Goal: Information Seeking & Learning: Compare options

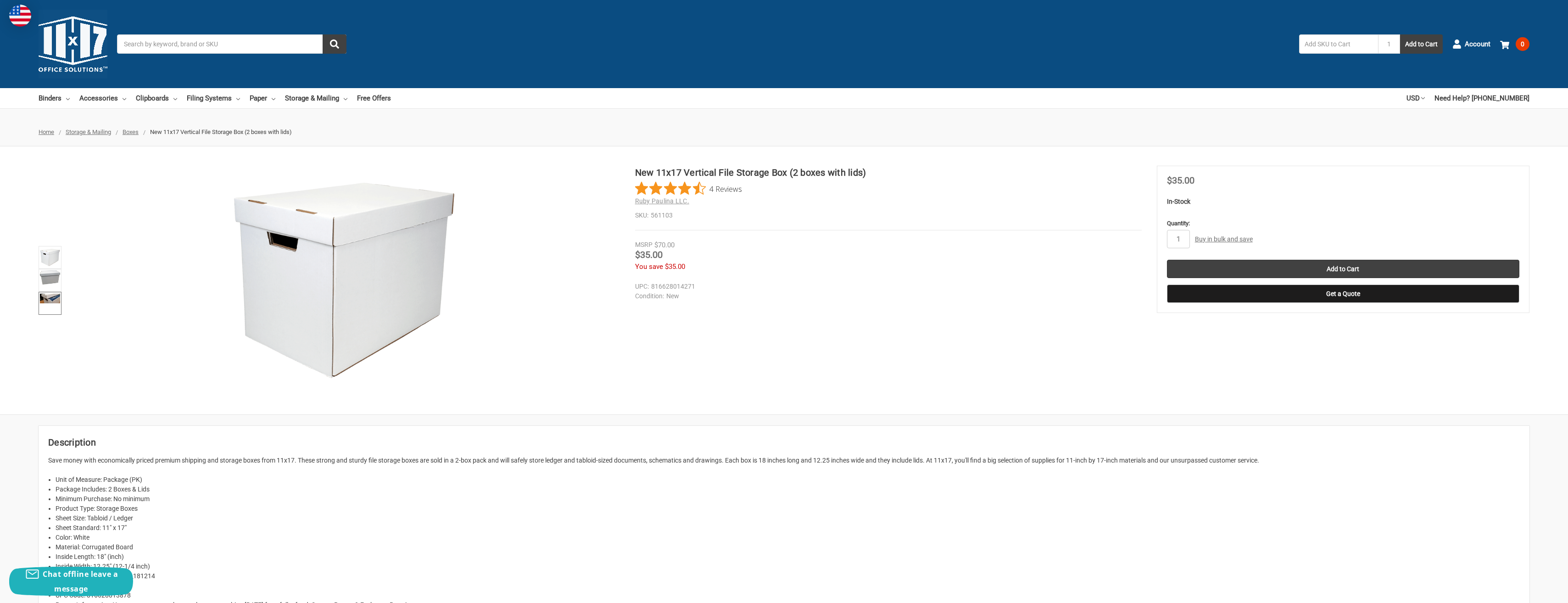
click at [48, 300] on img at bounding box center [50, 298] width 20 height 10
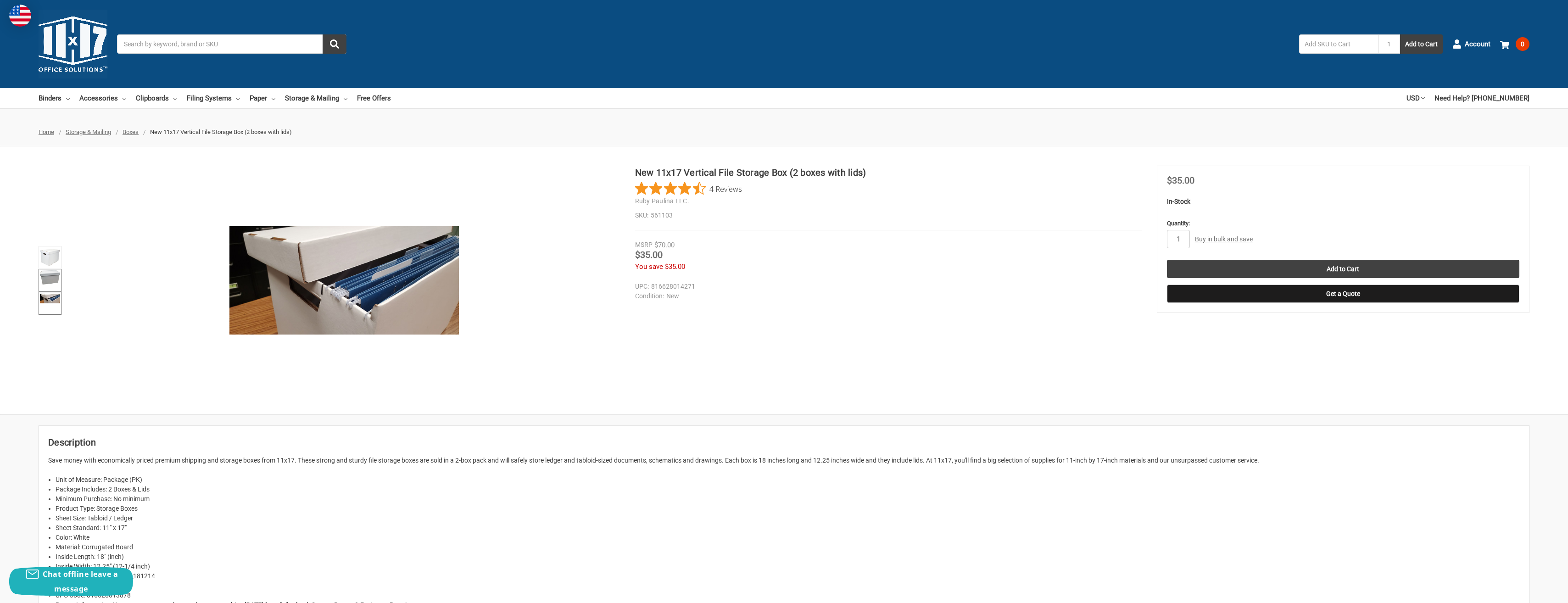
click at [47, 275] on img at bounding box center [50, 277] width 20 height 14
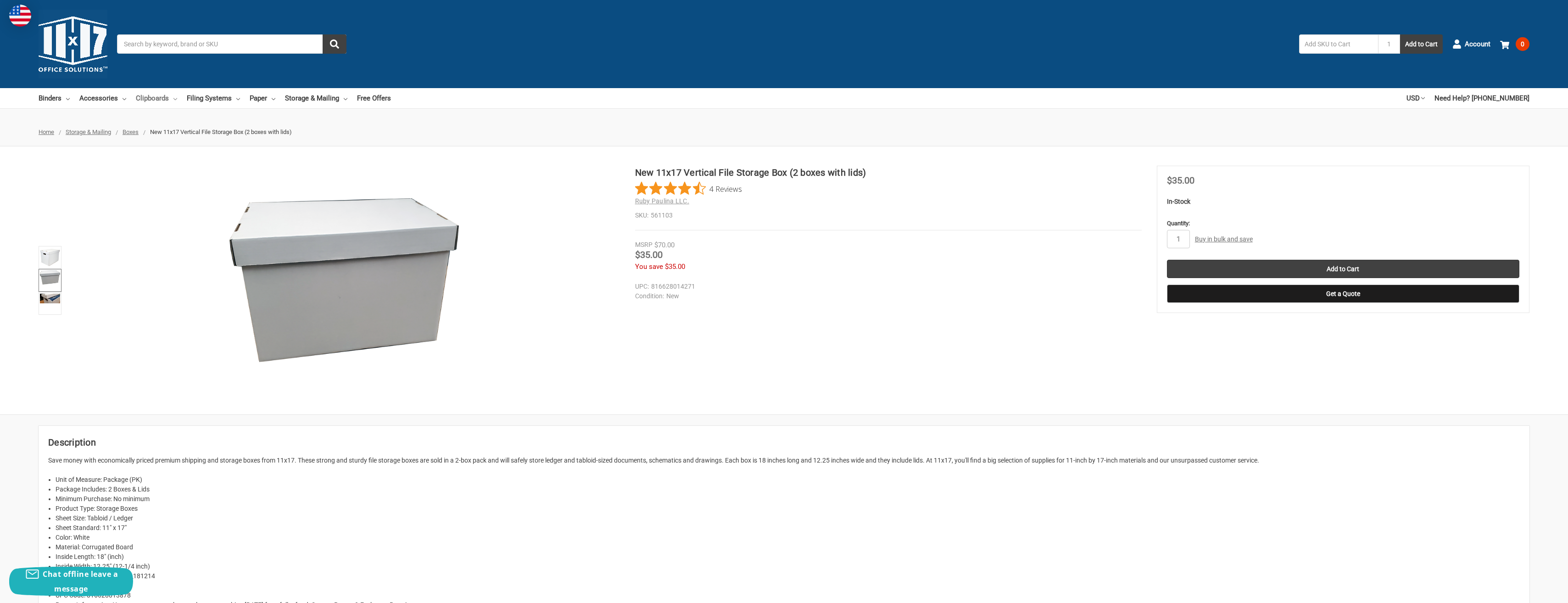
click at [166, 97] on link "Clipboards" at bounding box center [156, 98] width 42 height 20
click at [168, 140] on link "11x17 (Tabloid)" at bounding box center [197, 141] width 123 height 15
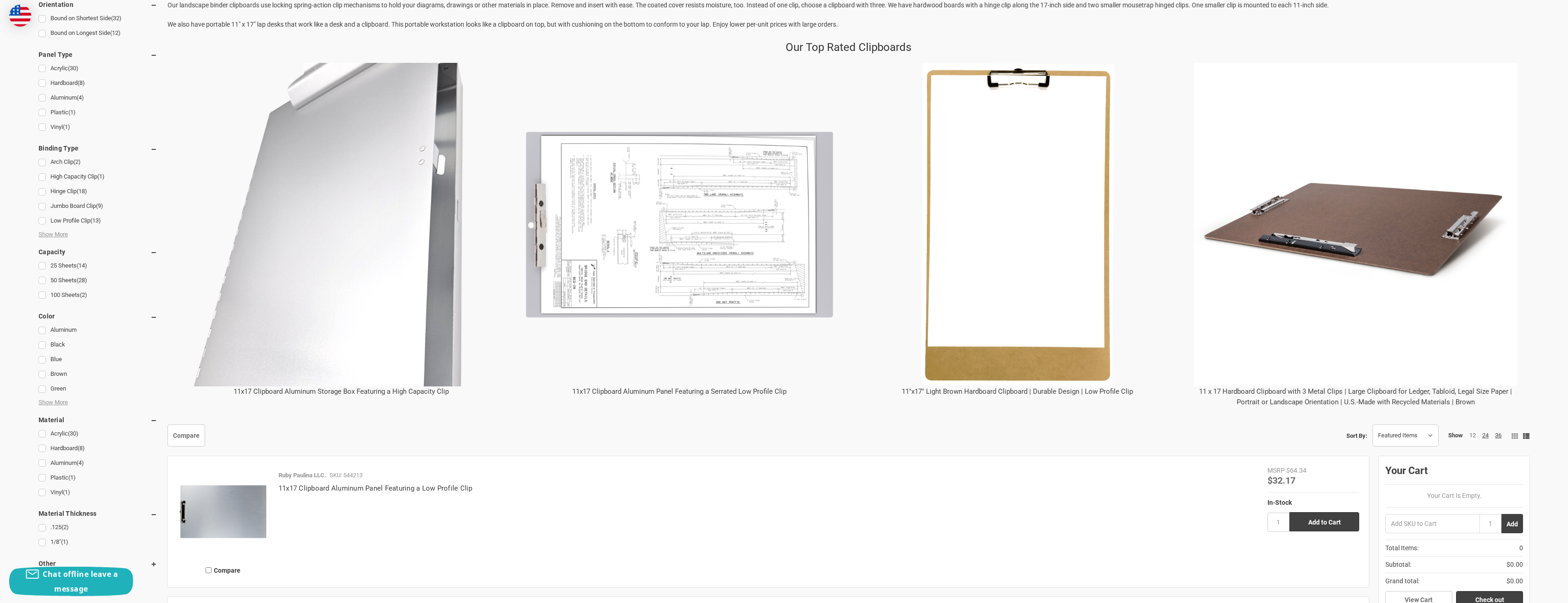
scroll to position [322, 0]
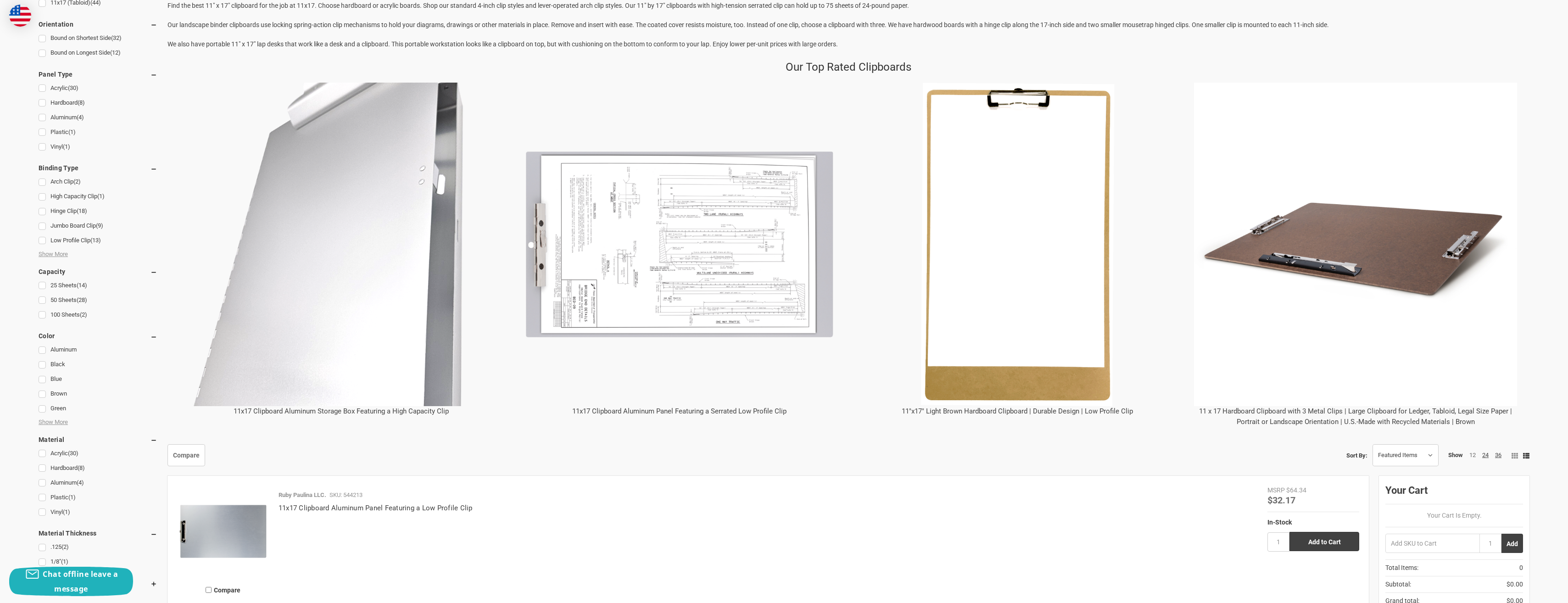
click at [1233, 412] on link "11 x 17 Hardboard Clipboard with 3 Metal Clips | Large Clipboard for Ledger, Ta…" at bounding box center [1355, 417] width 313 height 19
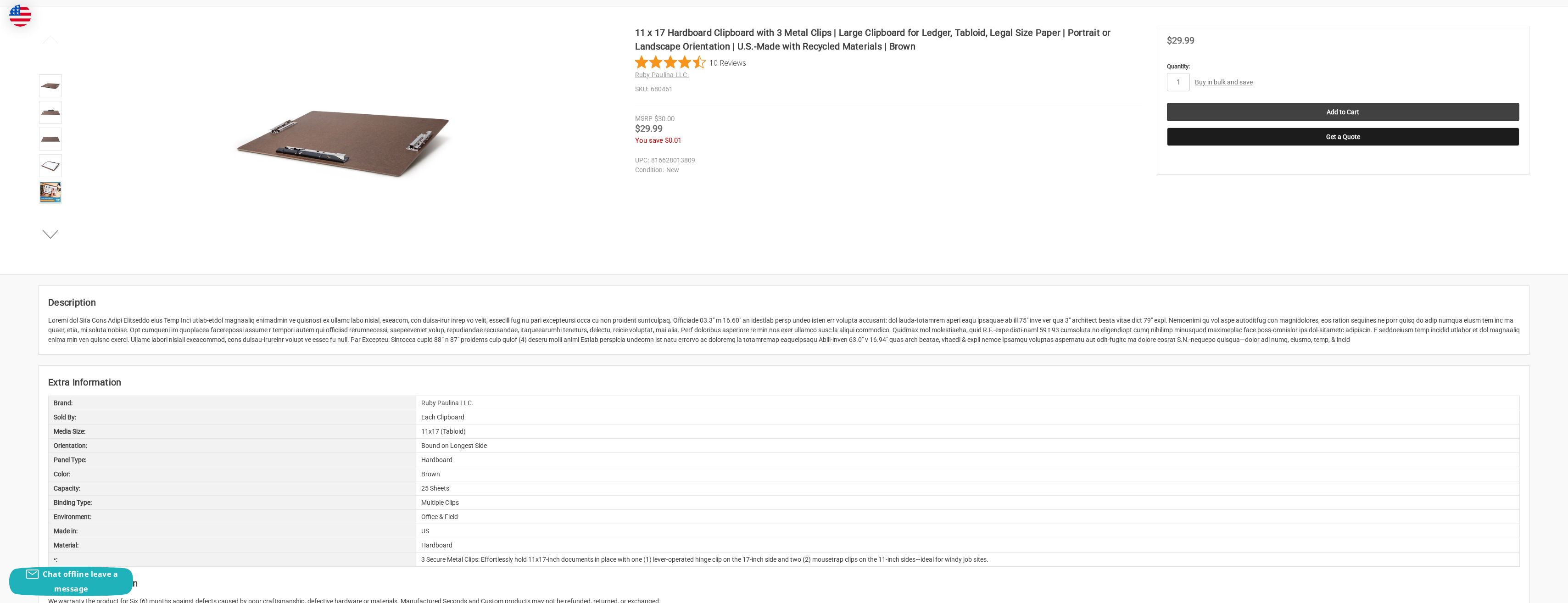
scroll to position [183, 0]
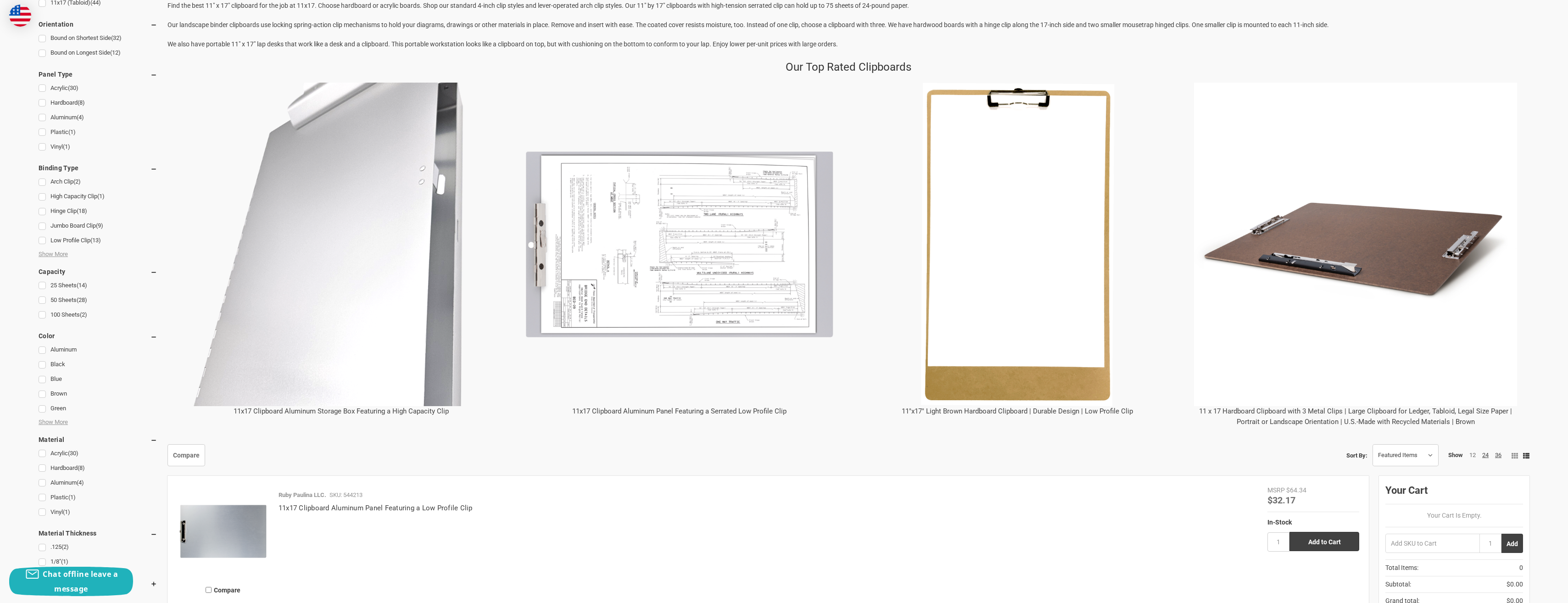
click at [642, 412] on link "11x17 Clipboard Aluminum Panel Featuring a Serrated Low Profile Clip" at bounding box center [679, 412] width 215 height 8
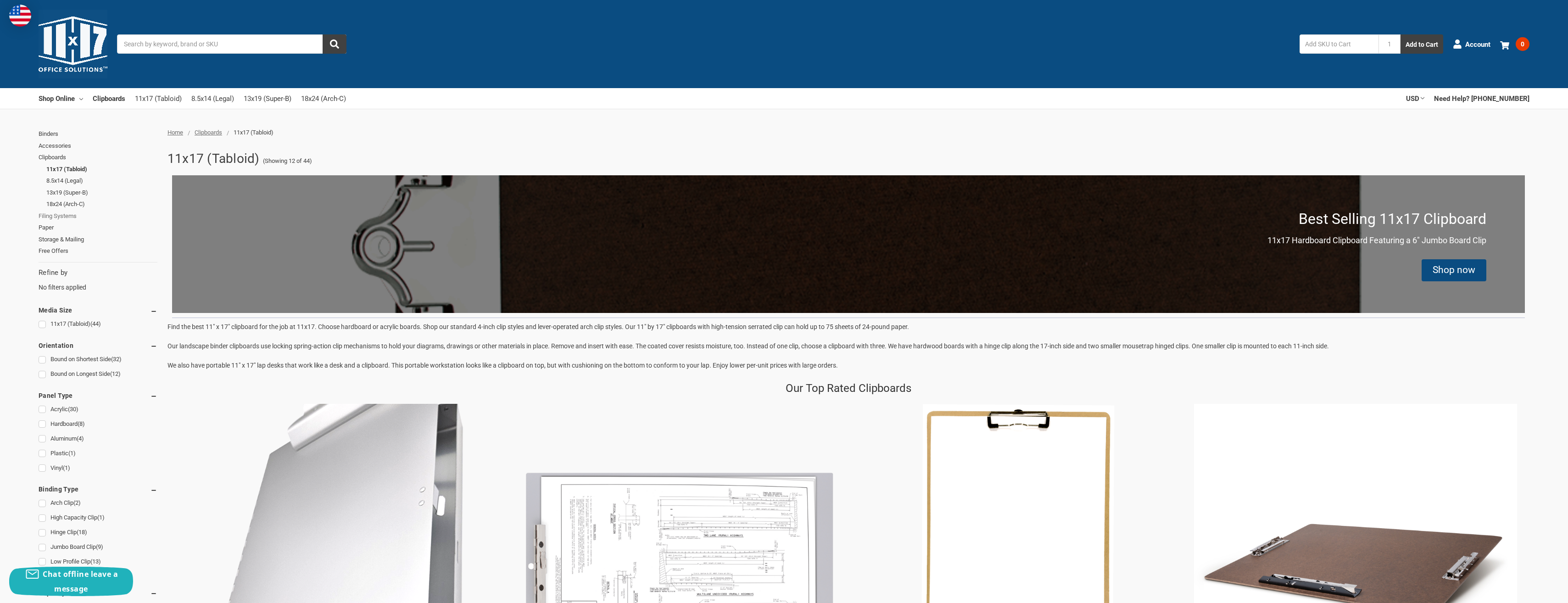
click at [69, 213] on link "Filing Systems" at bounding box center [98, 217] width 119 height 12
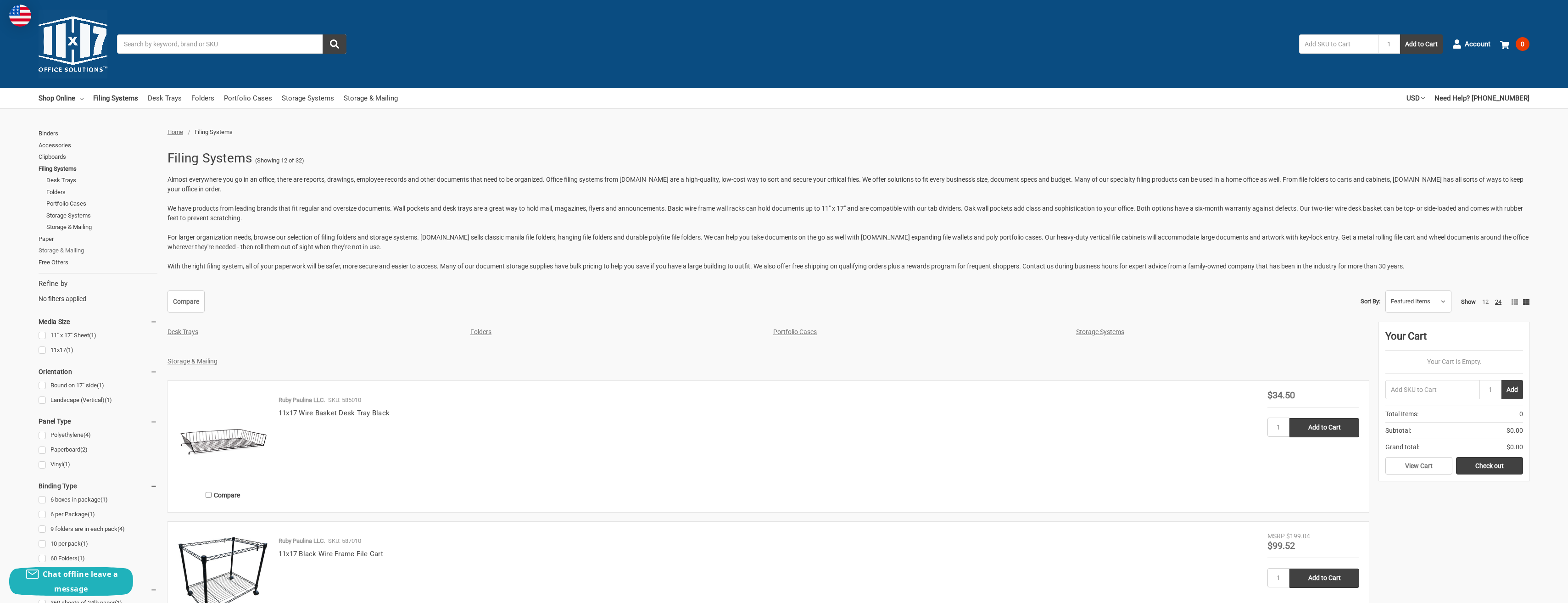
click at [67, 251] on link "Storage & Mailing" at bounding box center [98, 251] width 119 height 12
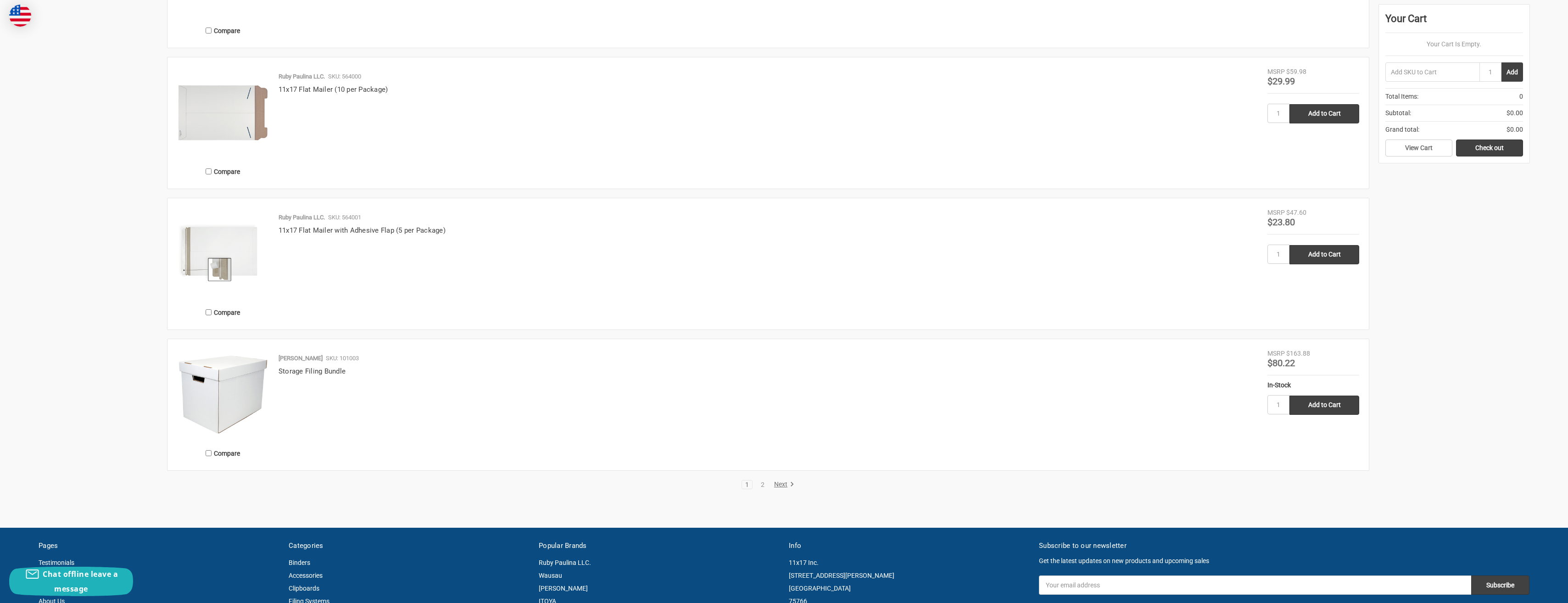
scroll to position [1699, 0]
click at [306, 371] on link "Storage Filing Bundle" at bounding box center [312, 371] width 67 height 8
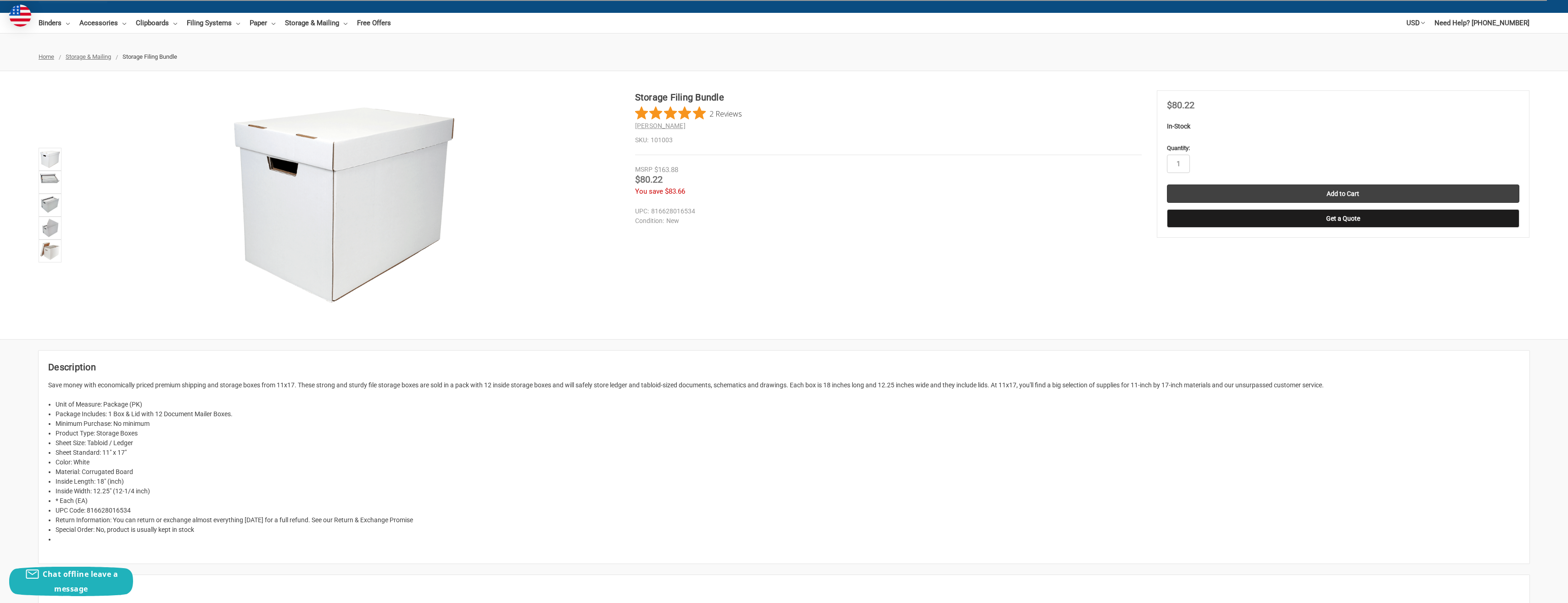
scroll to position [92, 0]
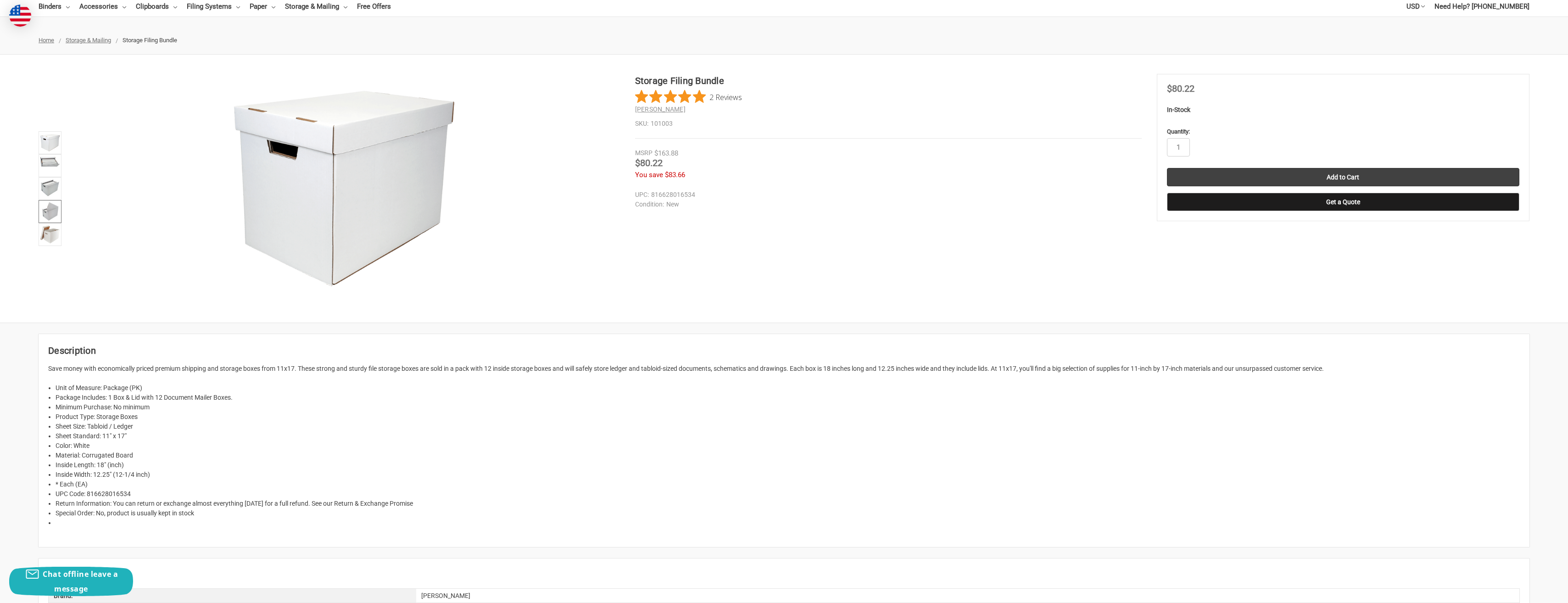
click at [47, 205] on img at bounding box center [50, 212] width 18 height 20
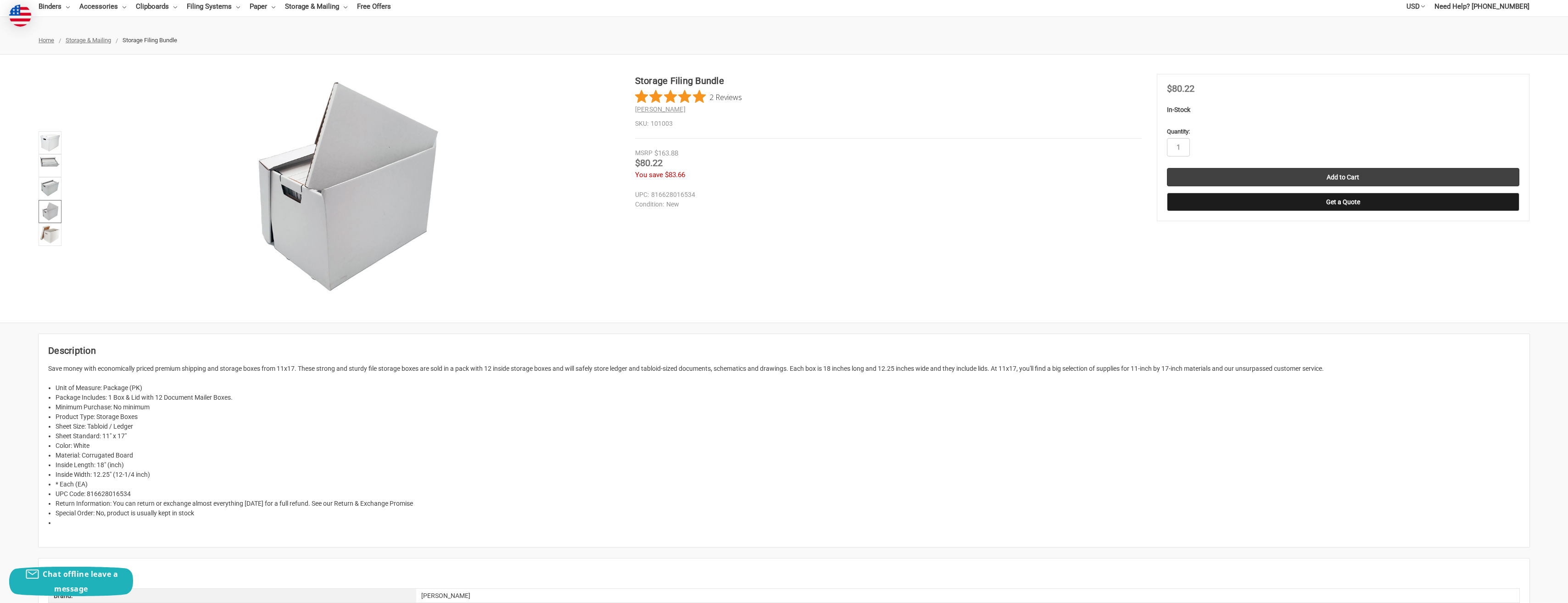
click at [61, 183] on li at bounding box center [50, 189] width 27 height 23
click at [46, 183] on img at bounding box center [50, 187] width 20 height 18
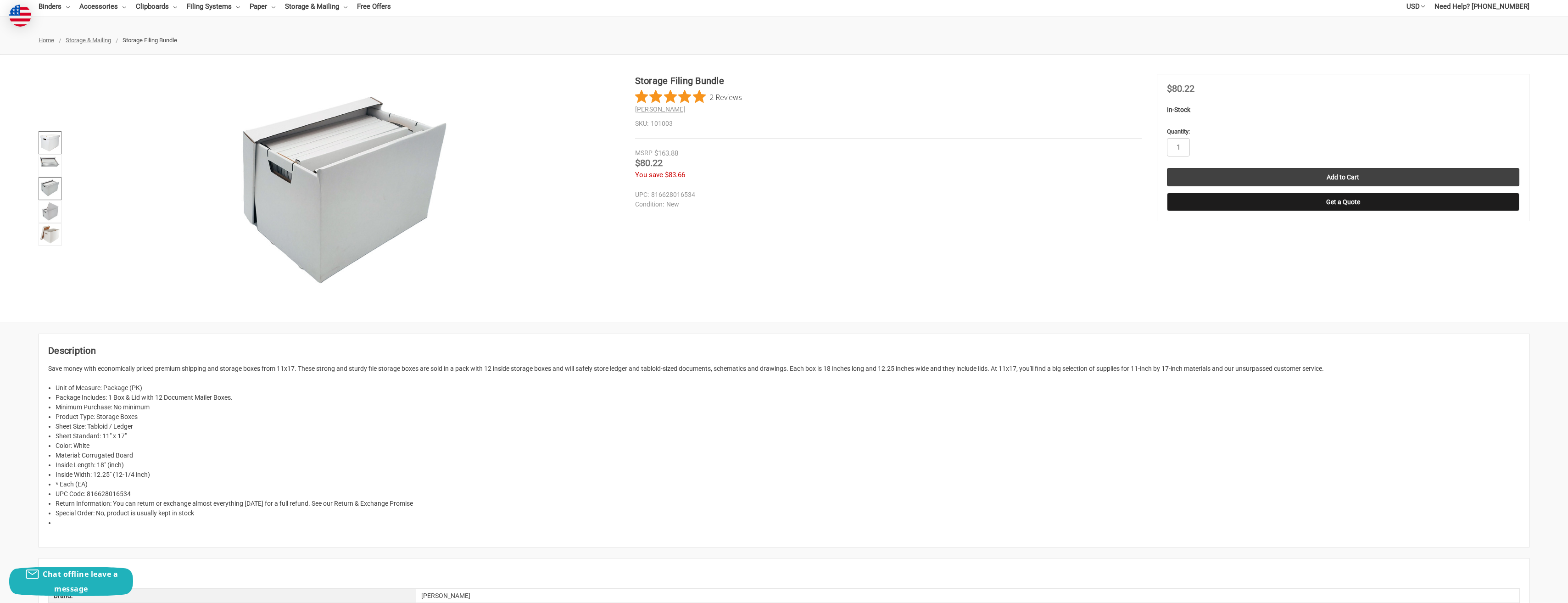
click at [41, 136] on img at bounding box center [50, 143] width 20 height 20
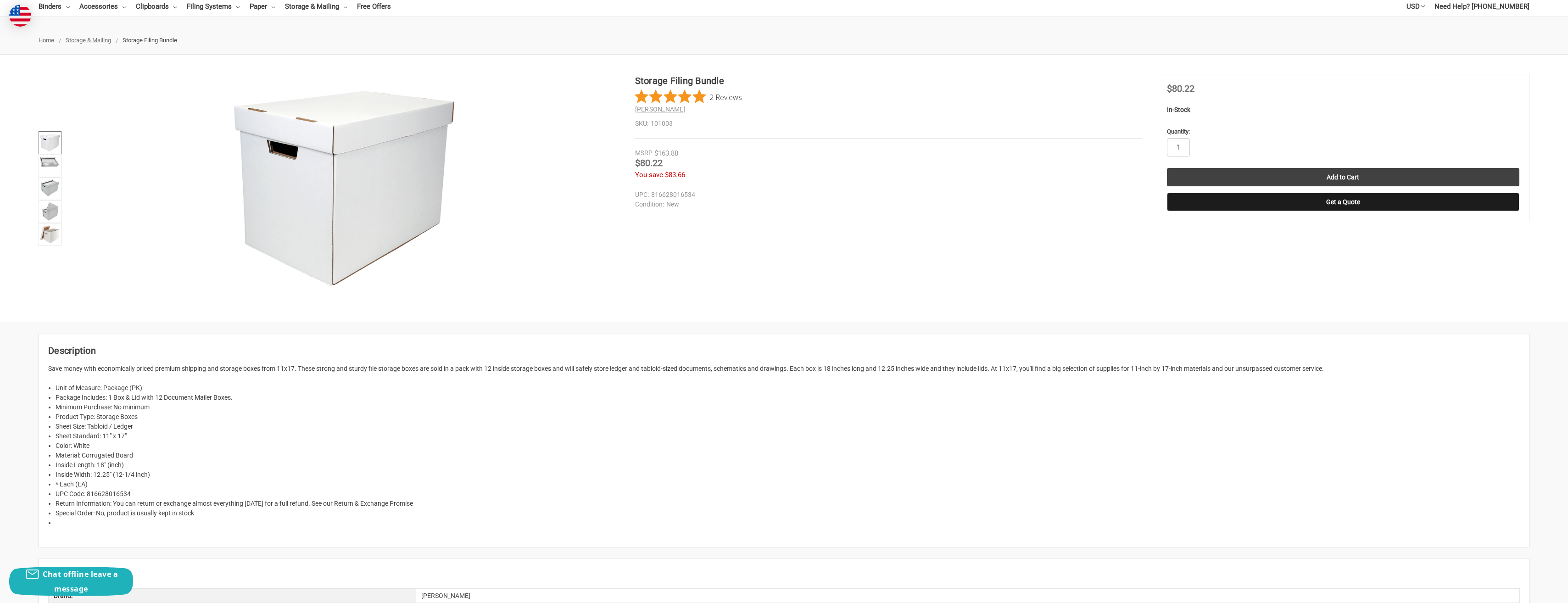
click at [108, 42] on span "Storage & Mailing" at bounding box center [88, 40] width 46 height 7
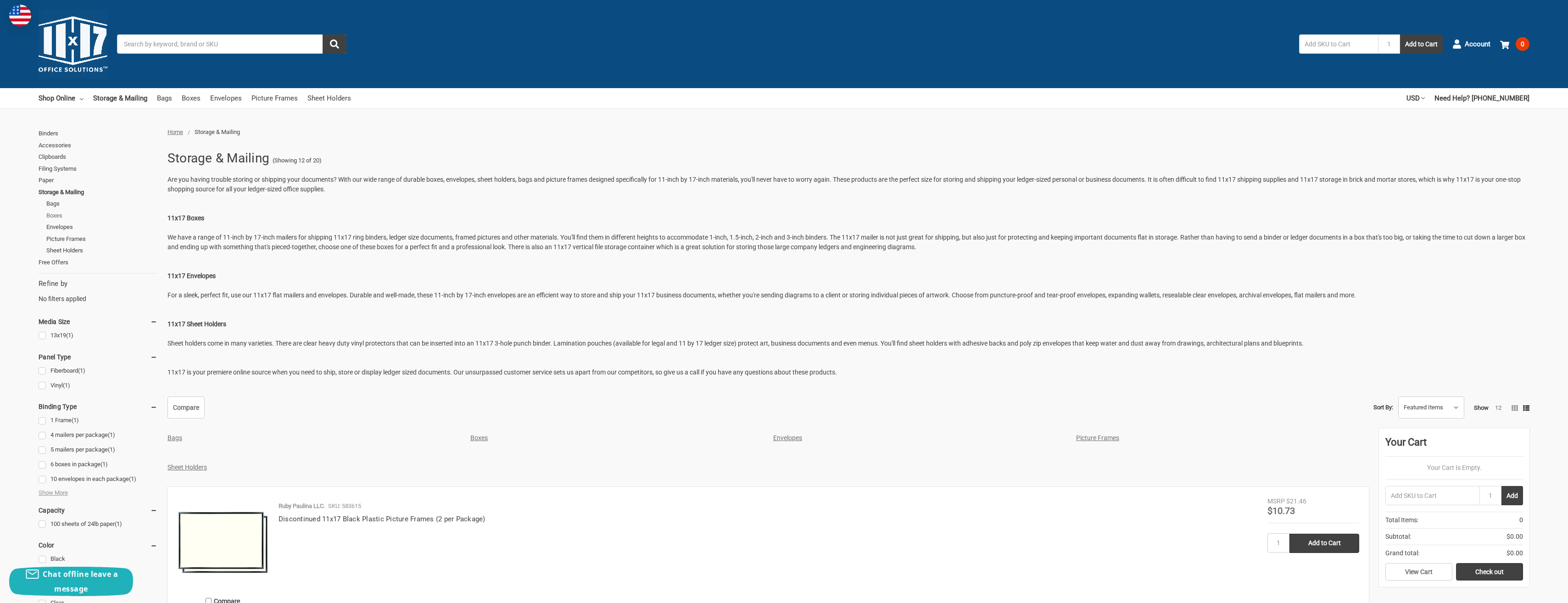
click at [56, 217] on link "Boxes" at bounding box center [101, 216] width 111 height 12
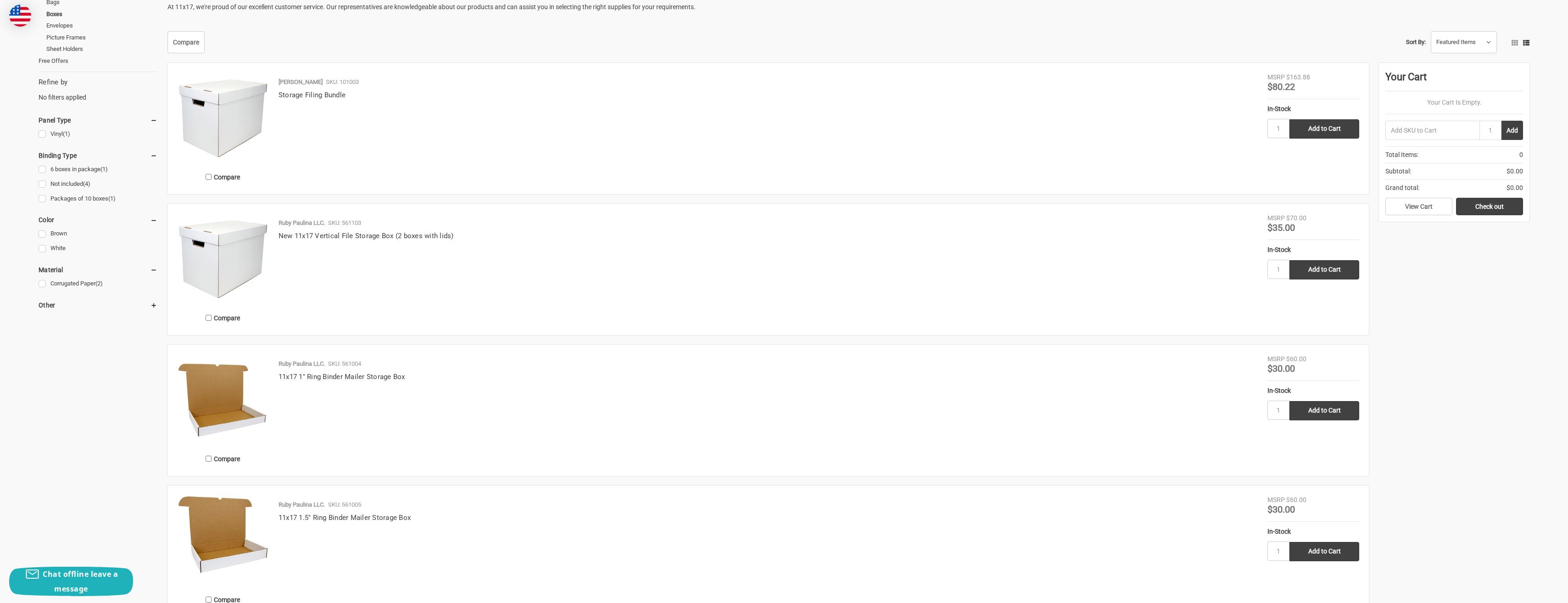
scroll to position [183, 0]
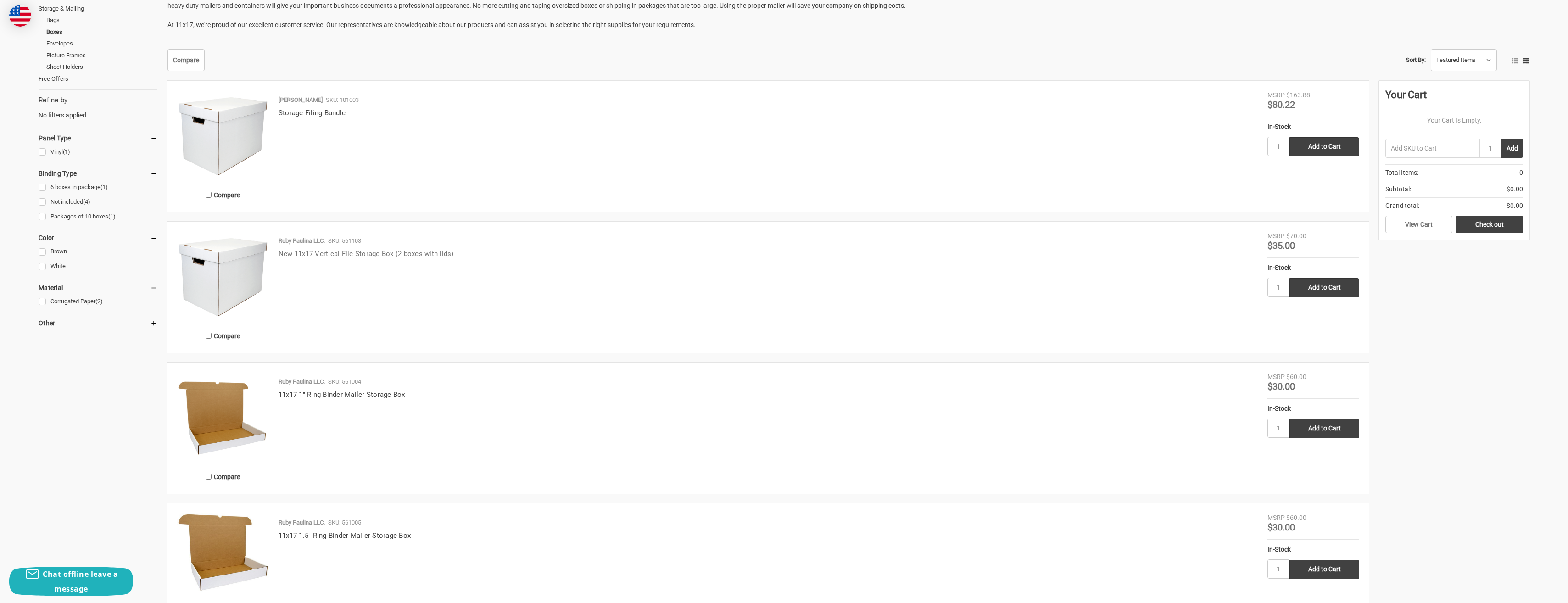
click at [343, 254] on link "New 11x17 Vertical File Storage Box (2 boxes with lids)" at bounding box center [366, 253] width 175 height 8
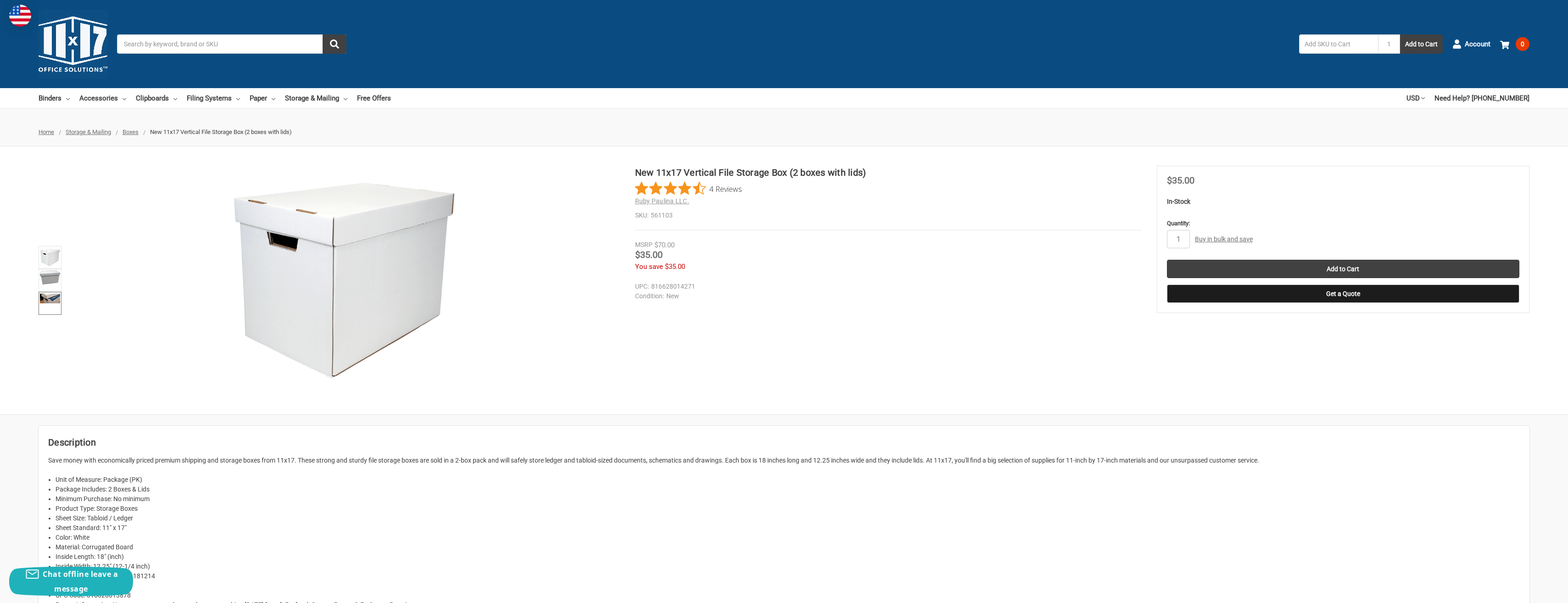
click at [49, 303] on link at bounding box center [50, 303] width 23 height 23
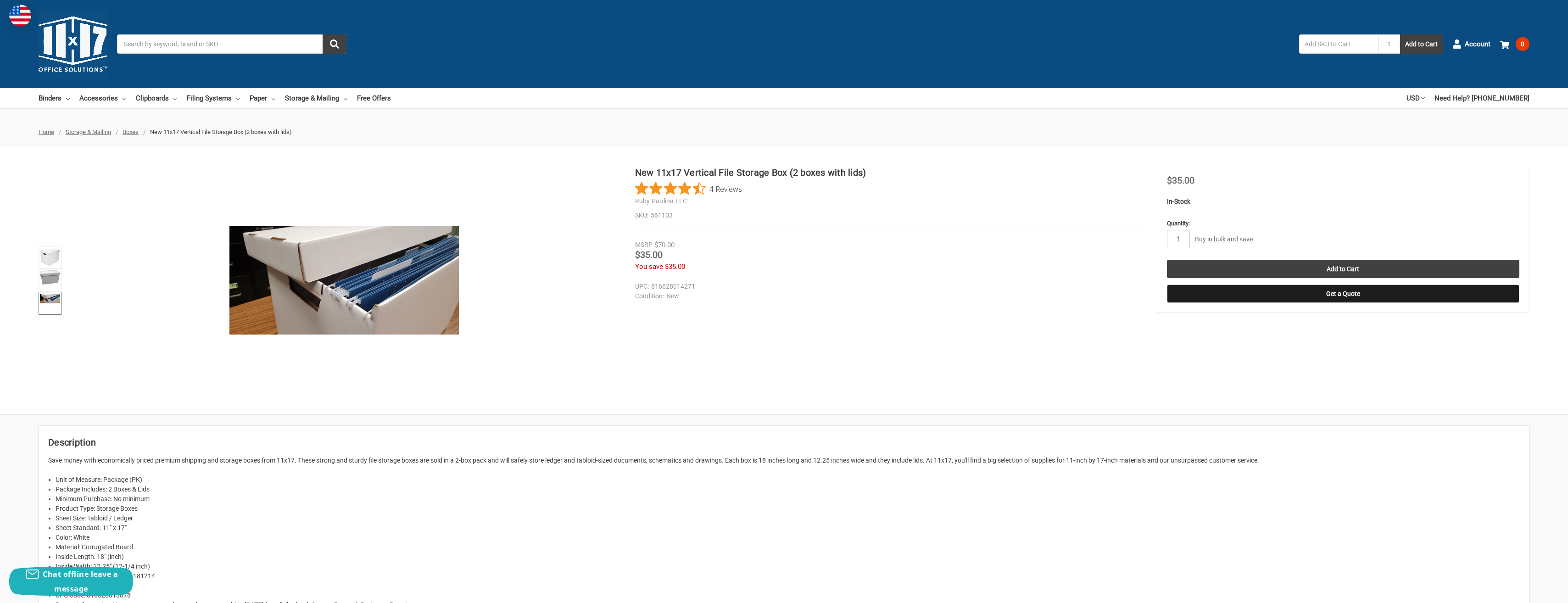
click at [97, 136] on span "Storage & Mailing" at bounding box center [88, 132] width 46 height 7
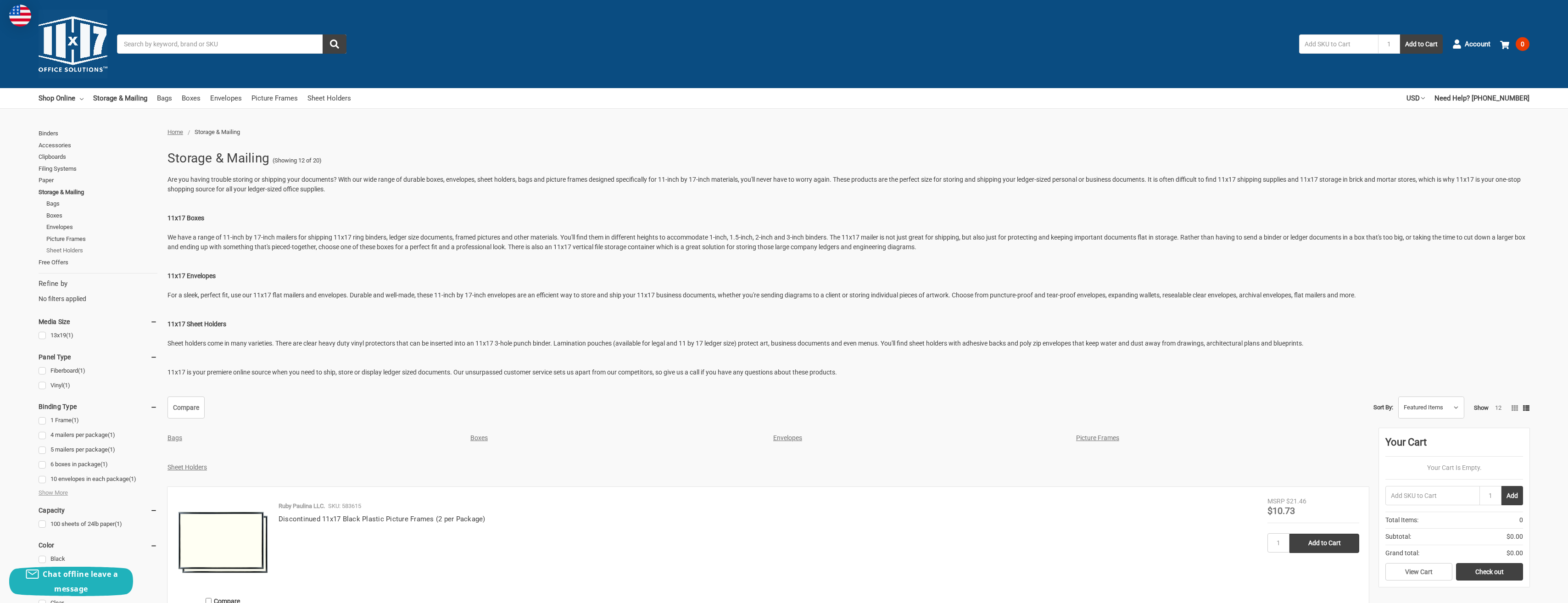
click at [65, 250] on link "Sheet Holders" at bounding box center [101, 251] width 111 height 12
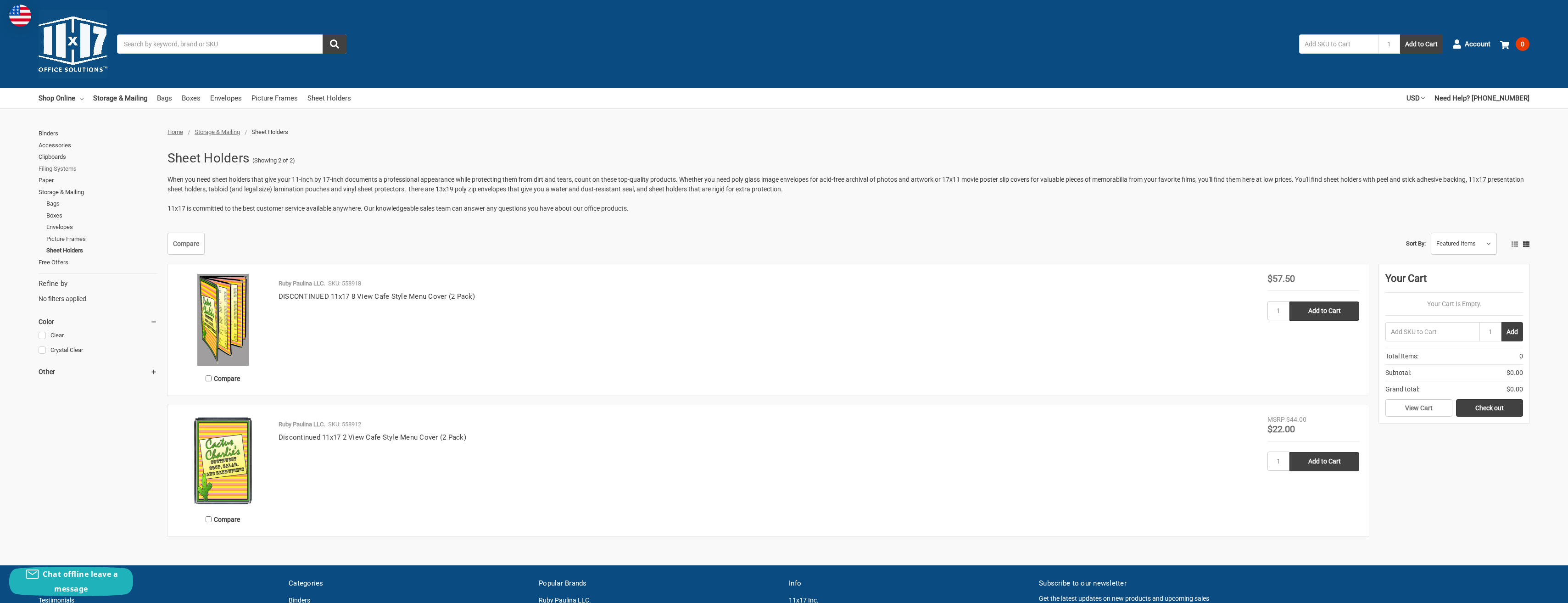
click at [57, 168] on link "Filing Systems" at bounding box center [98, 169] width 119 height 12
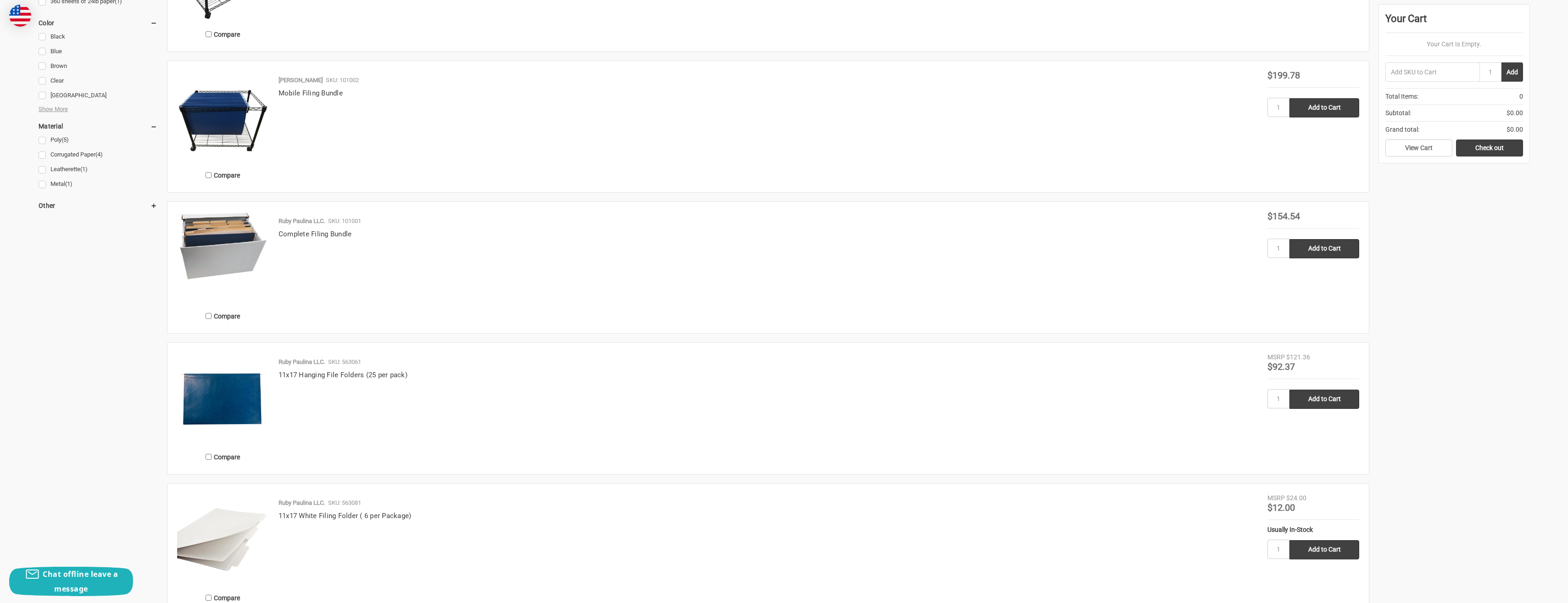
scroll to position [643, 0]
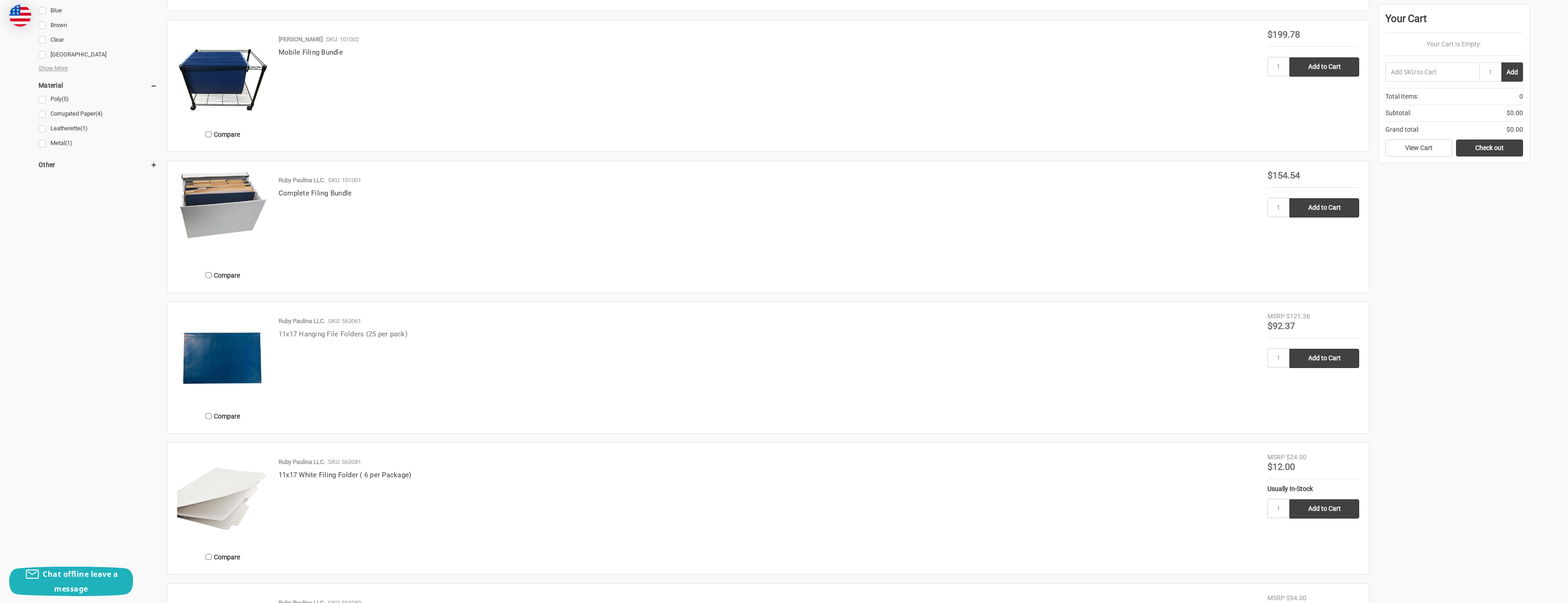
click at [349, 337] on link "11x17 Hanging File Folders (25 per pack)" at bounding box center [343, 334] width 129 height 8
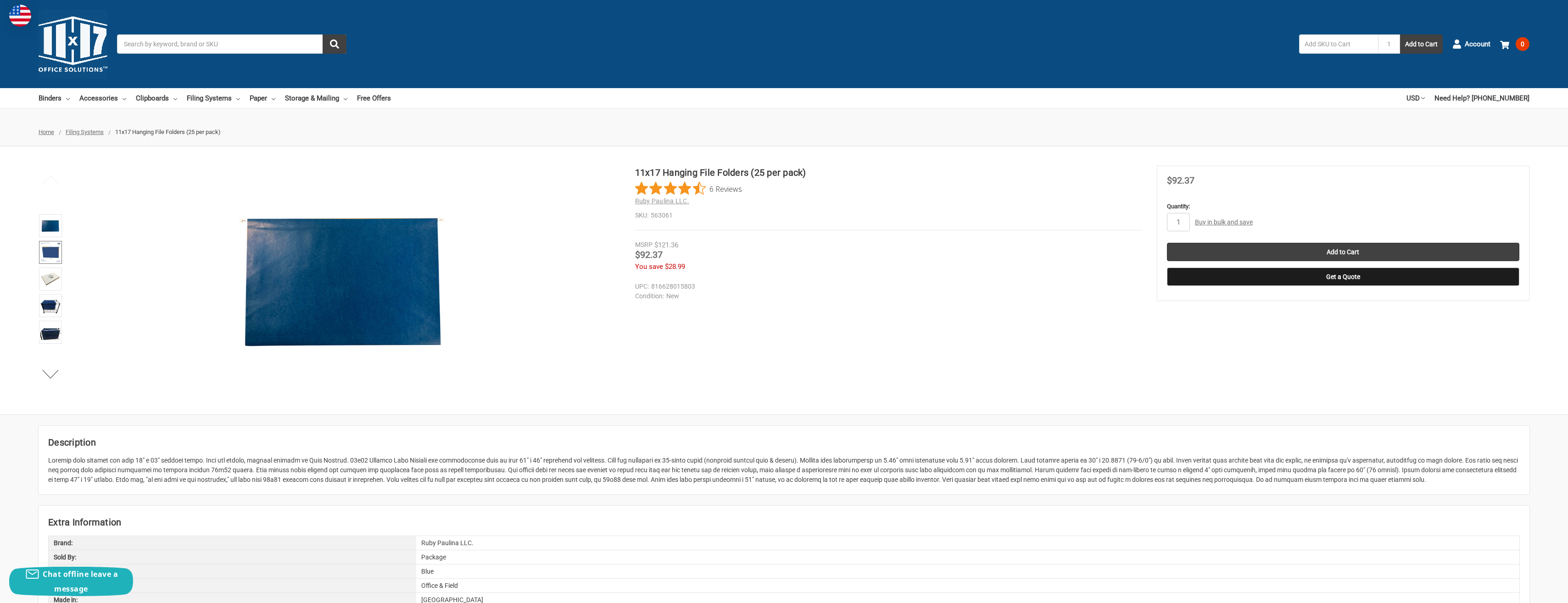
click at [50, 256] on img at bounding box center [50, 253] width 20 height 20
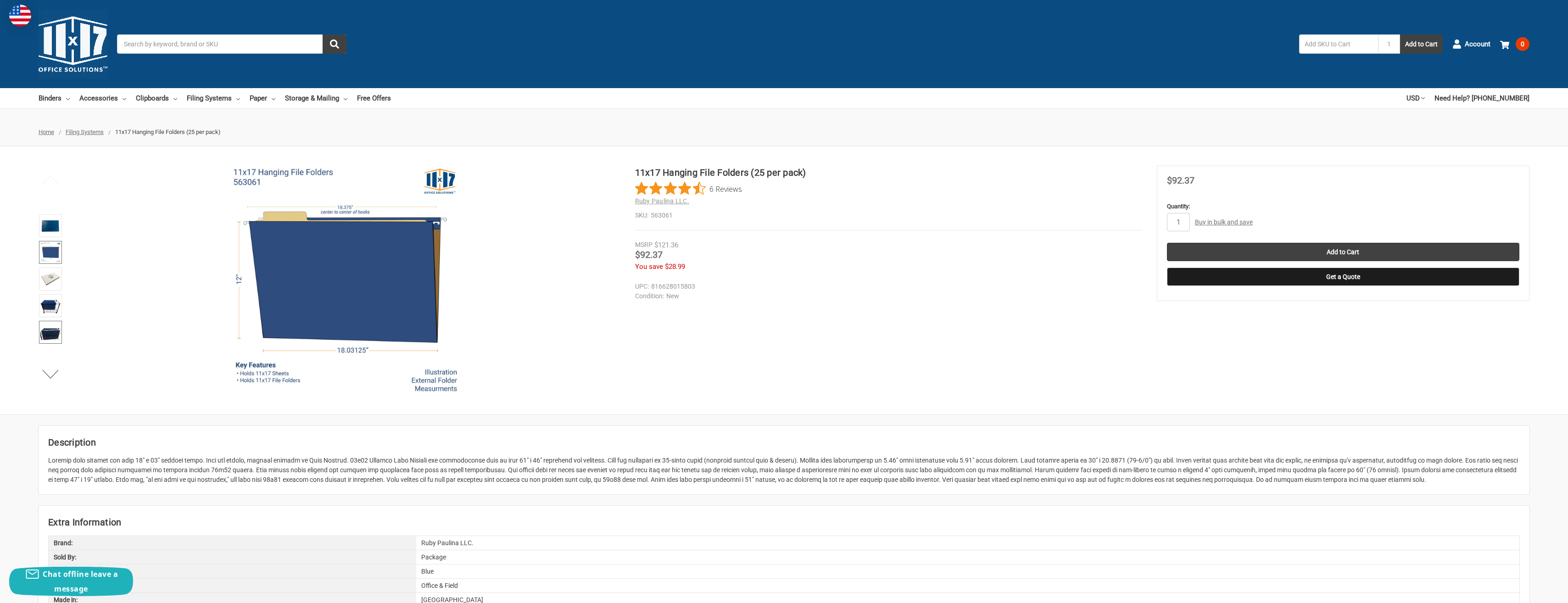
click at [53, 326] on img at bounding box center [50, 333] width 20 height 20
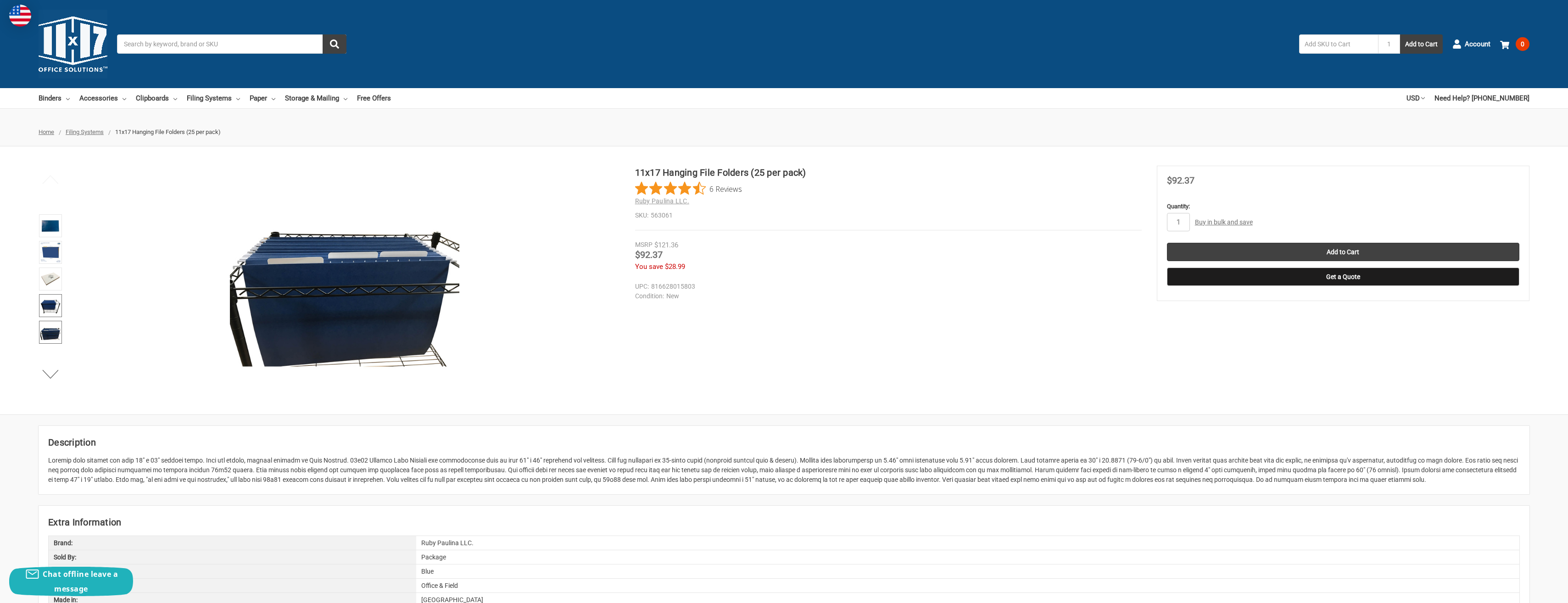
click at [52, 298] on img at bounding box center [50, 306] width 20 height 20
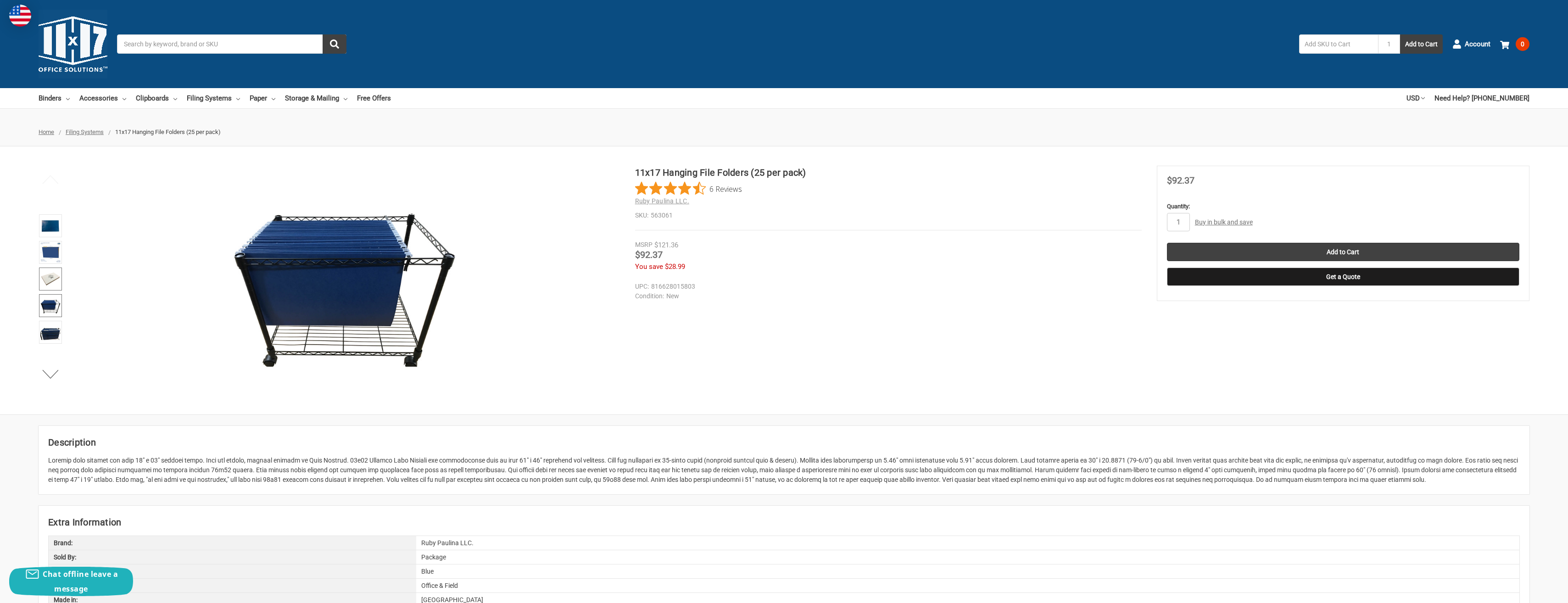
click at [50, 278] on img at bounding box center [50, 279] width 20 height 20
